Goal: Task Accomplishment & Management: Complete application form

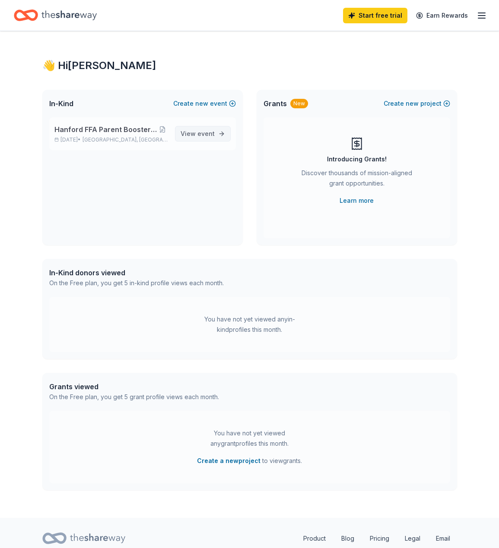
click at [209, 133] on span "event" at bounding box center [205, 133] width 17 height 7
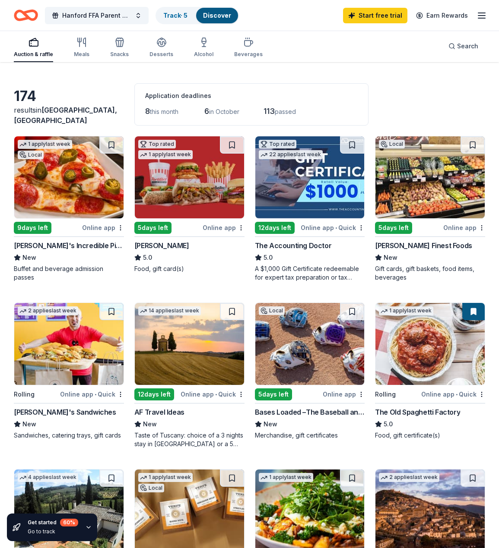
scroll to position [39, 0]
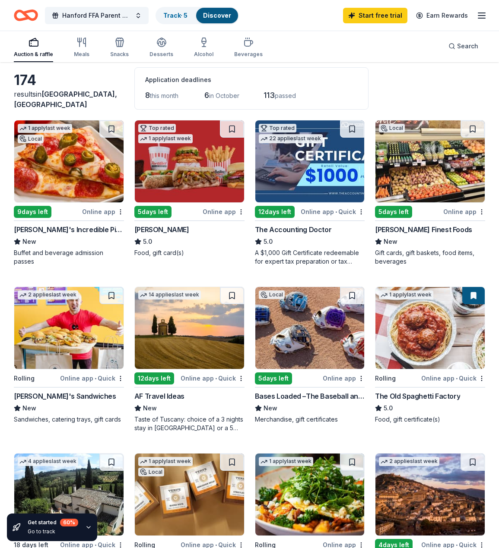
click at [105, 211] on div "Online app" at bounding box center [103, 211] width 42 height 11
drag, startPoint x: 496, startPoint y: 83, endPoint x: 496, endPoint y: 90, distance: 6.5
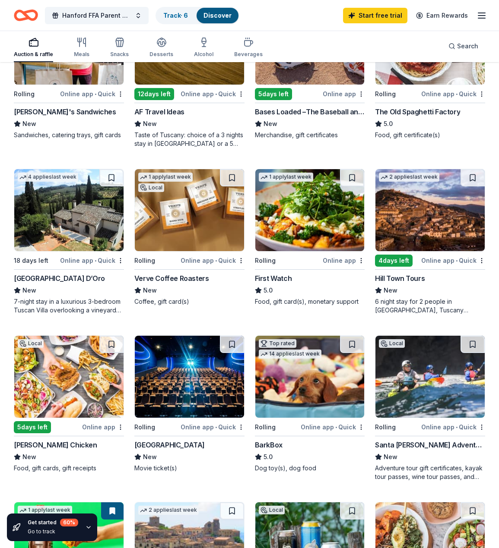
scroll to position [342, 0]
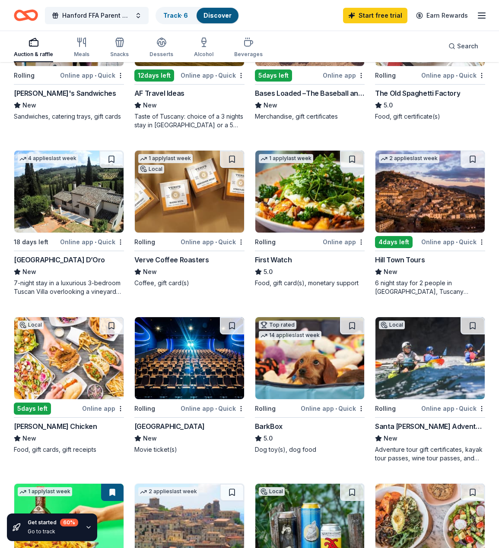
click at [328, 377] on img at bounding box center [309, 358] width 109 height 82
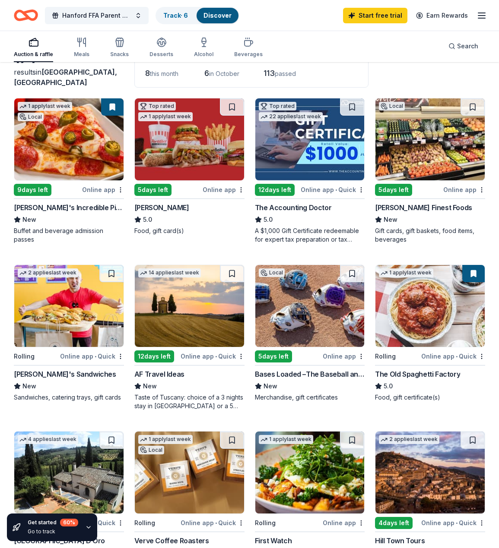
scroll to position [63, 0]
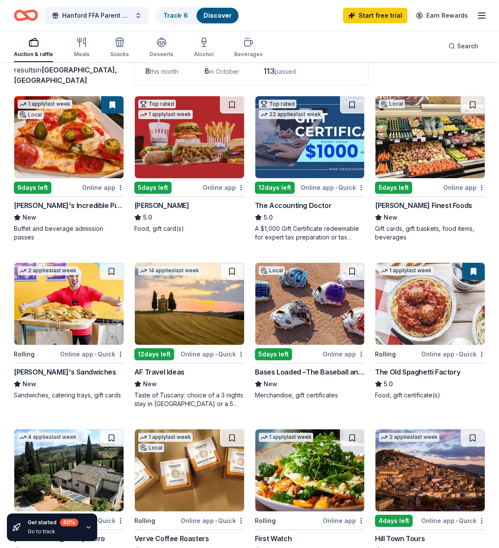
click at [72, 163] on img at bounding box center [68, 137] width 109 height 82
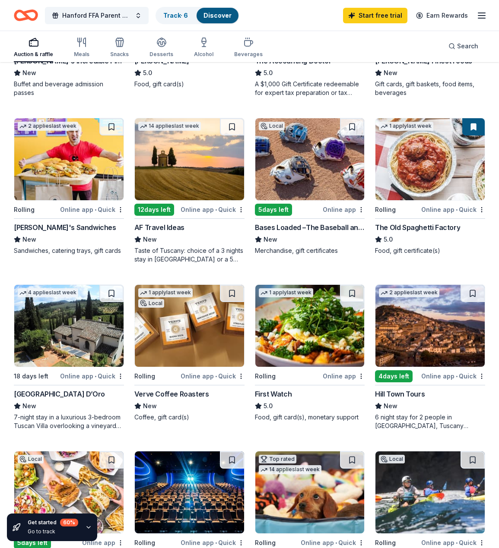
scroll to position [208, 0]
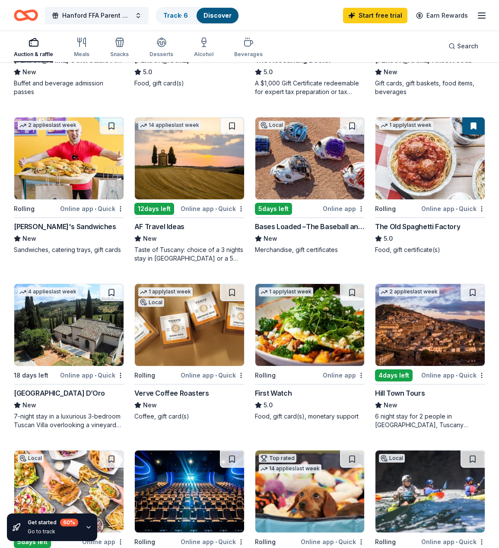
click at [189, 179] on img at bounding box center [189, 158] width 109 height 82
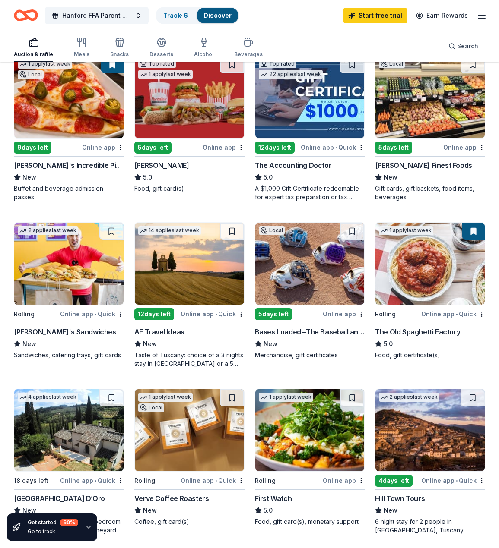
scroll to position [0, 0]
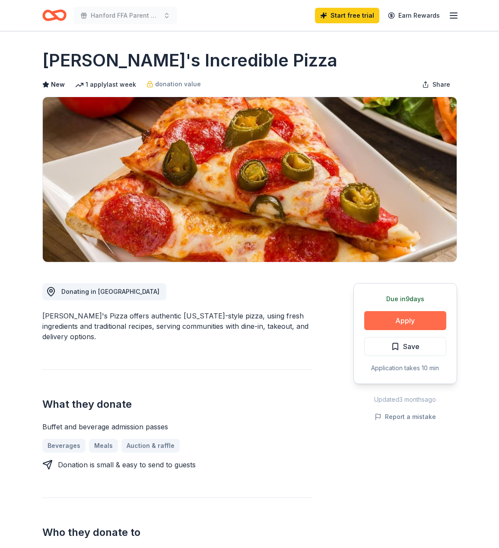
click at [409, 325] on button "Apply" at bounding box center [405, 320] width 82 height 19
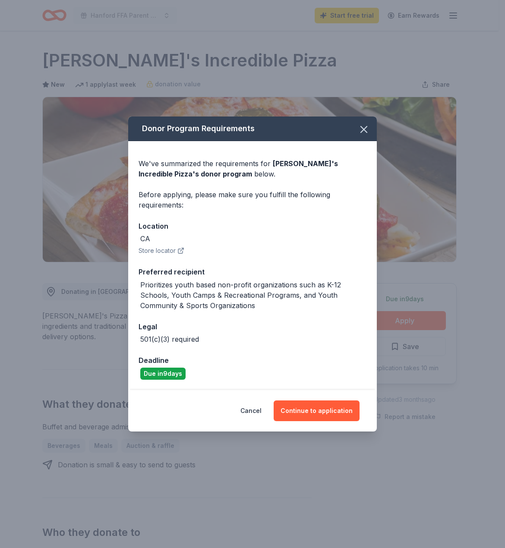
click at [165, 250] on button "Store locator" at bounding box center [162, 251] width 46 height 10
click at [337, 407] on button "Continue to application" at bounding box center [317, 411] width 86 height 21
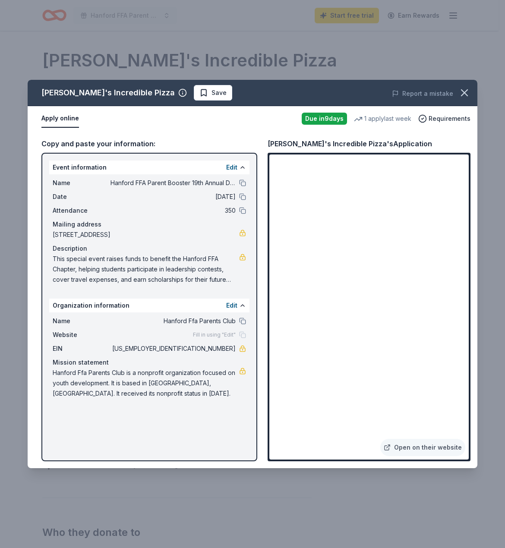
click at [54, 121] on button "Apply online" at bounding box center [60, 119] width 38 height 18
click at [199, 92] on span "Save" at bounding box center [212, 93] width 27 height 10
click at [54, 121] on button "Apply online" at bounding box center [60, 119] width 38 height 18
click at [466, 96] on icon "button" at bounding box center [464, 93] width 12 height 12
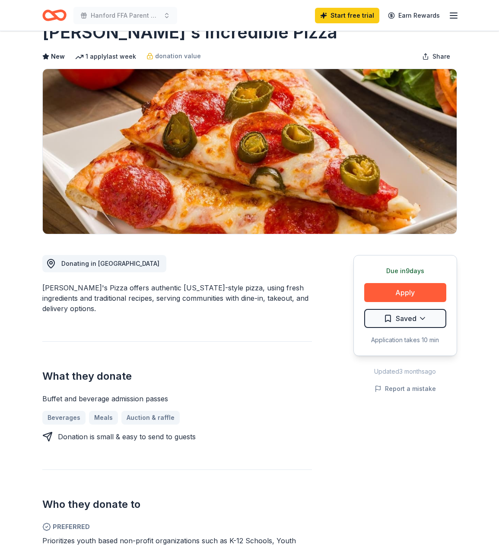
scroll to position [43, 0]
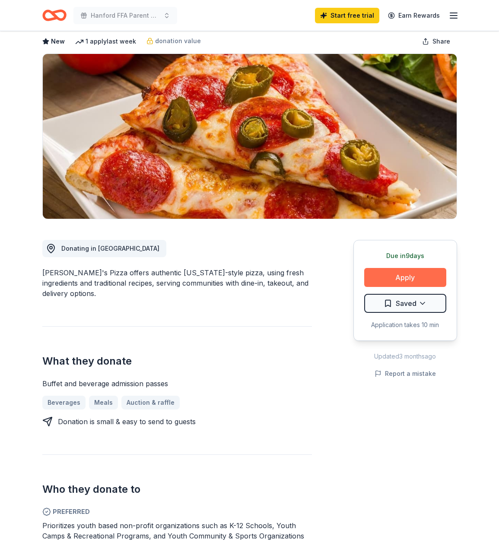
click at [412, 275] on button "Apply" at bounding box center [405, 277] width 82 height 19
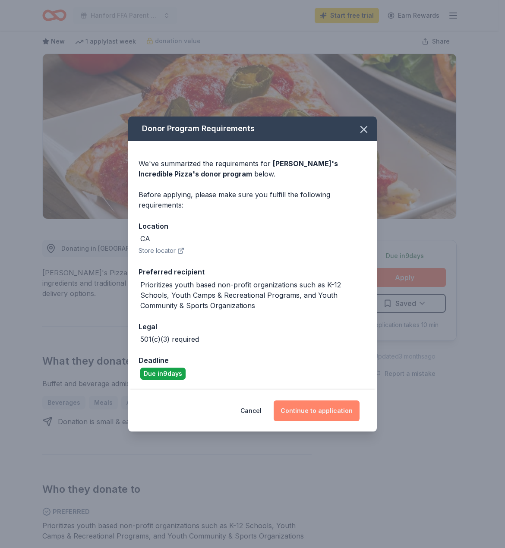
click at [328, 415] on button "Continue to application" at bounding box center [317, 411] width 86 height 21
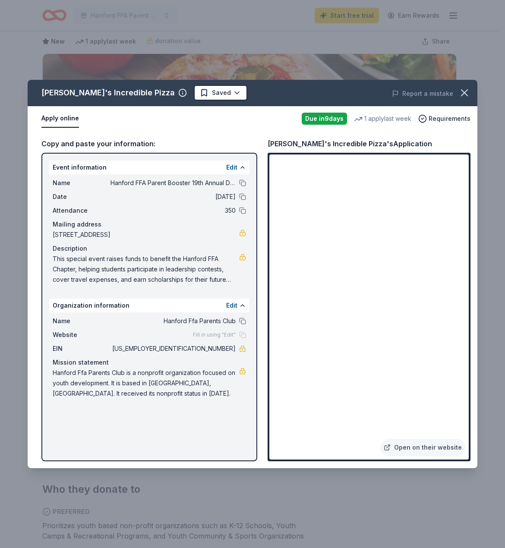
drag, startPoint x: 199, startPoint y: 349, endPoint x: 215, endPoint y: 344, distance: 16.8
click at [215, 350] on span "27-0608537" at bounding box center [173, 349] width 125 height 10
click at [484, 273] on div "John's Incredible Pizza Saved Report a mistake Apply online Due in 9 days 1 app…" at bounding box center [252, 274] width 505 height 548
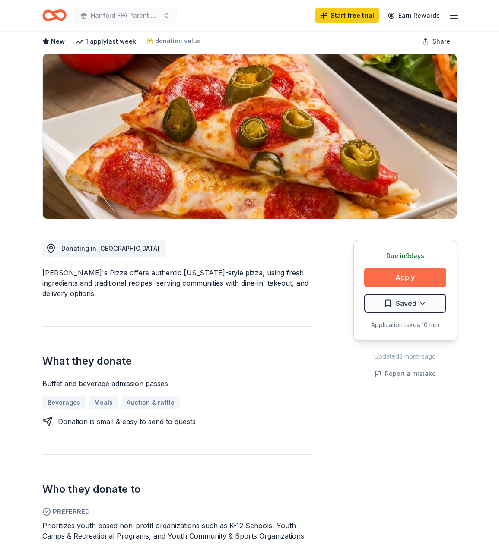
click at [406, 282] on button "Apply" at bounding box center [405, 277] width 82 height 19
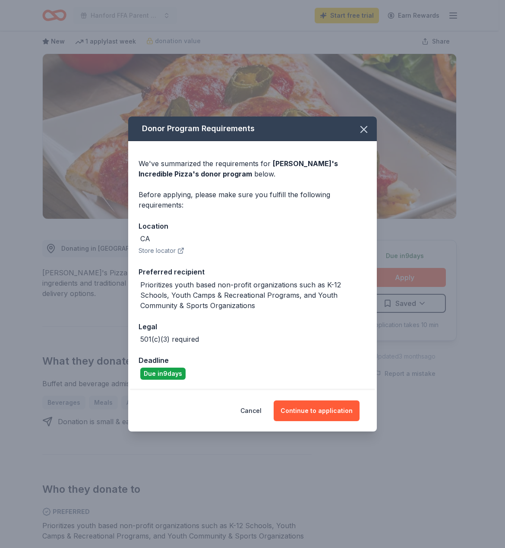
click at [262, 414] on button "Cancel" at bounding box center [250, 411] width 21 height 21
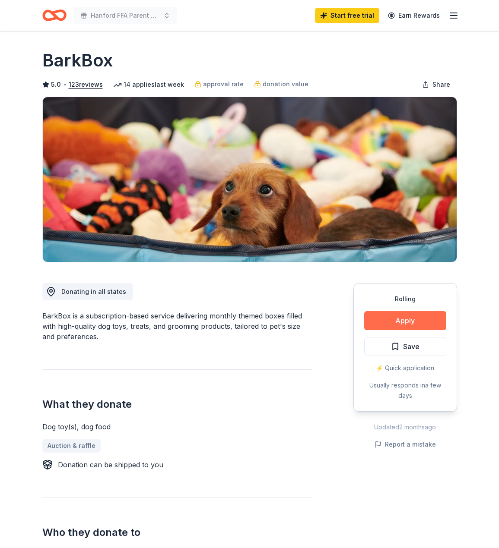
click at [410, 320] on button "Apply" at bounding box center [405, 320] width 82 height 19
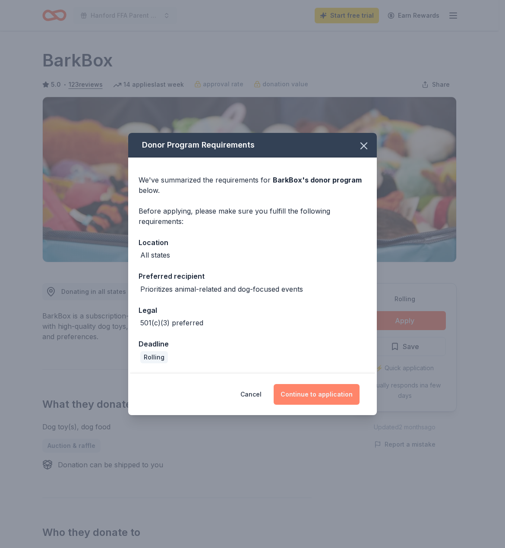
click at [330, 395] on button "Continue to application" at bounding box center [317, 394] width 86 height 21
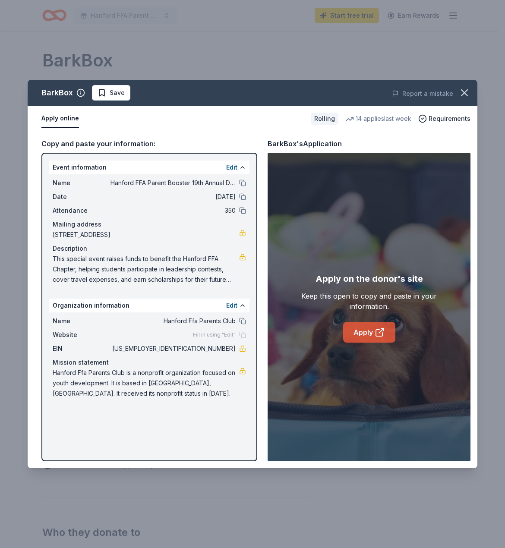
click at [374, 333] on link "Apply" at bounding box center [369, 332] width 52 height 21
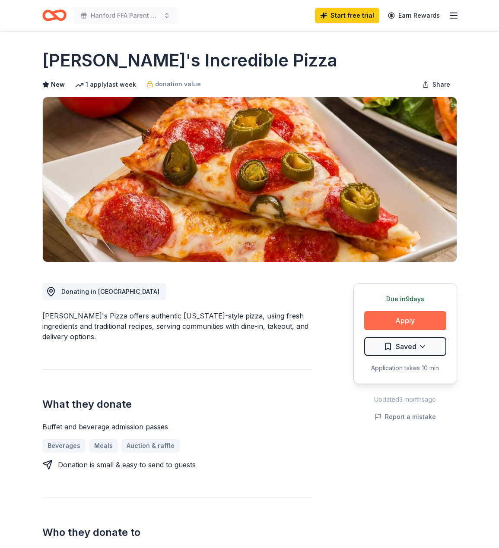
click at [405, 324] on button "Apply" at bounding box center [405, 320] width 82 height 19
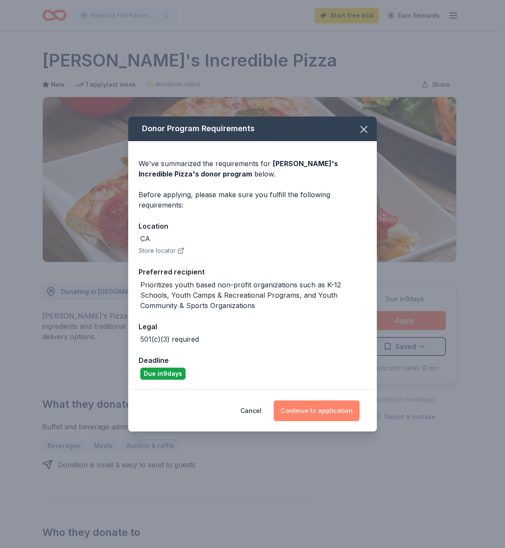
click at [327, 415] on button "Continue to application" at bounding box center [317, 411] width 86 height 21
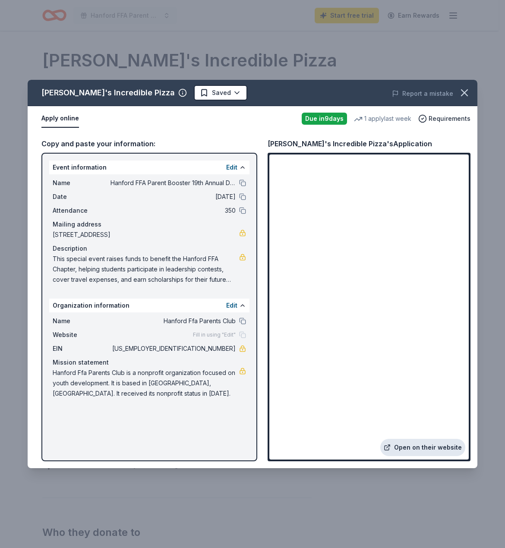
click at [423, 448] on link "Open on their website" at bounding box center [422, 447] width 85 height 17
click at [461, 91] on icon "button" at bounding box center [464, 93] width 12 height 12
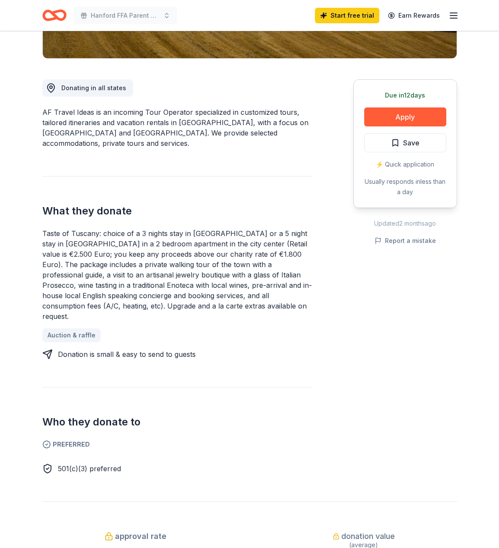
scroll to position [236, 0]
